Goal: Information Seeking & Learning: Learn about a topic

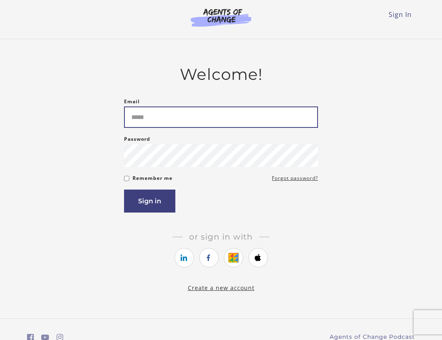
click at [176, 123] on input "Email" at bounding box center [221, 117] width 194 height 21
type input "**********"
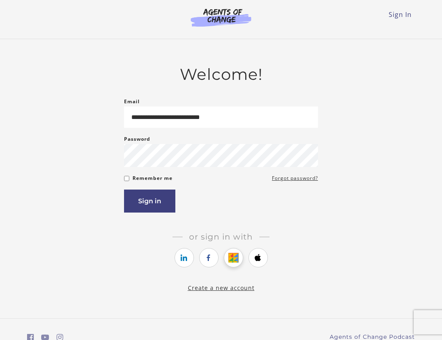
click at [233, 254] on link "https://courses.thinkific.com/users/auth/google?ss%5Breferral%5D=&ss%5Buser_ret…" at bounding box center [233, 257] width 19 height 19
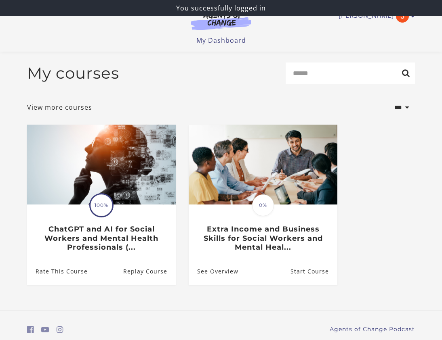
scroll to position [31, 0]
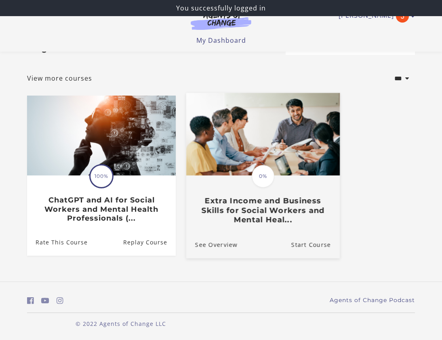
click at [243, 202] on h3 "Extra Income and Business Skills for Social Workers and Mental Heal..." at bounding box center [263, 211] width 136 height 28
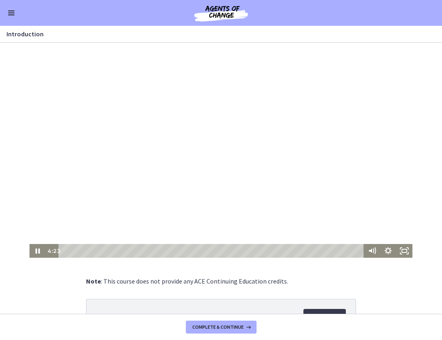
click at [191, 155] on div at bounding box center [220, 150] width 383 height 215
click at [37, 249] on icon "Pause" at bounding box center [37, 251] width 5 height 6
